Goal: Task Accomplishment & Management: Manage account settings

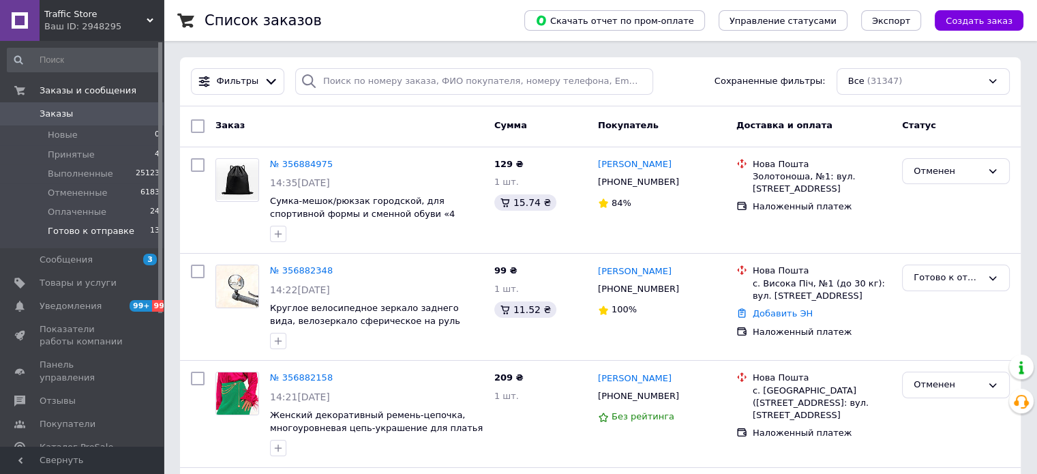
click at [121, 233] on span "Готово к отправке" at bounding box center [91, 231] width 87 height 12
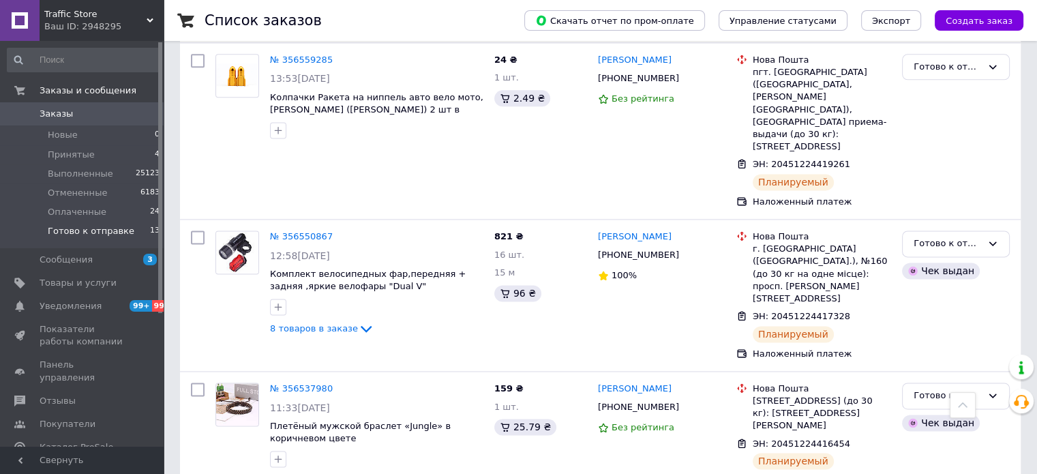
scroll to position [1809, 0]
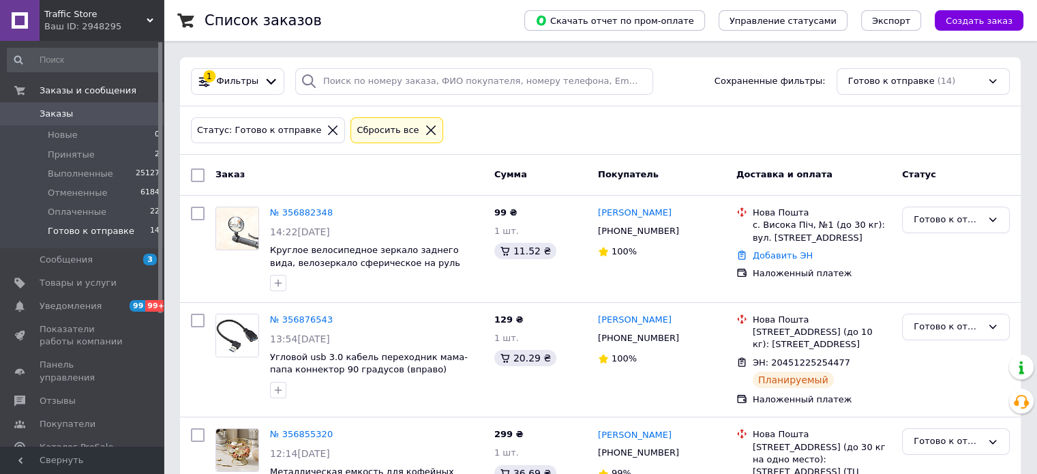
click at [425, 129] on icon at bounding box center [431, 130] width 12 height 12
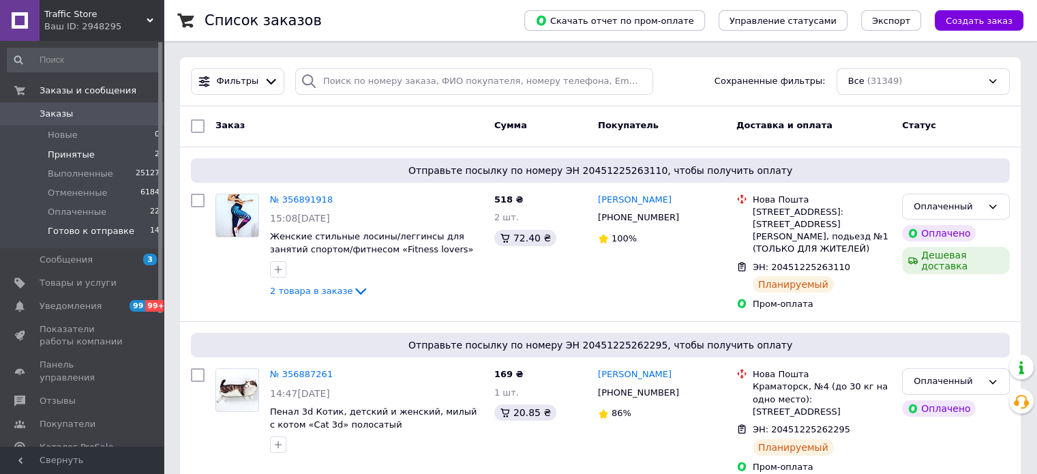
click at [102, 150] on li "Принятые 2" at bounding box center [84, 154] width 168 height 19
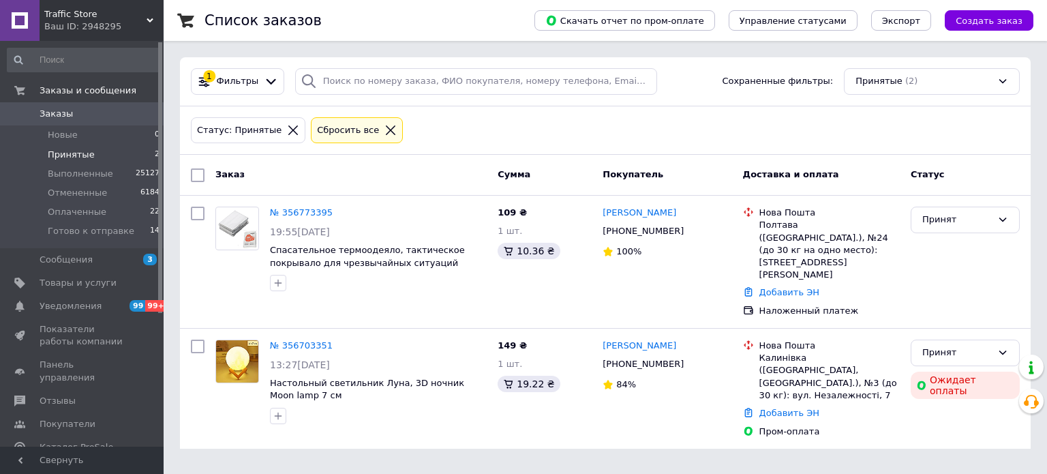
click at [386, 130] on icon at bounding box center [391, 130] width 10 height 10
